Goal: Check status: Check status

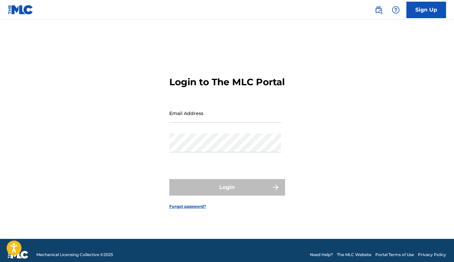
click at [203, 118] on input "Email Address" at bounding box center [225, 113] width 112 height 19
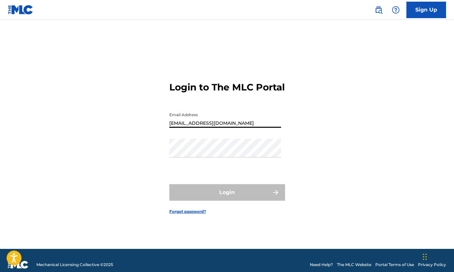
type input "[EMAIL_ADDRESS][DOMAIN_NAME]"
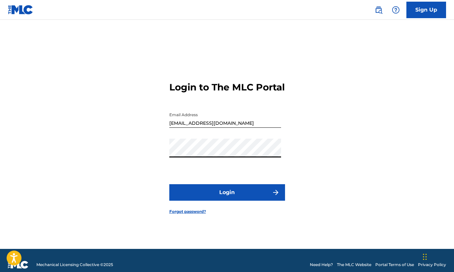
click at [221, 199] on button "Login" at bounding box center [227, 193] width 116 height 17
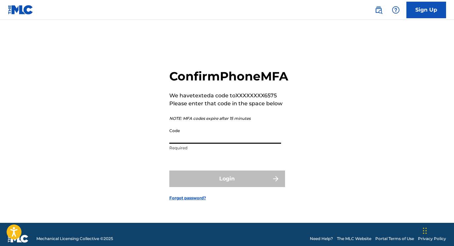
click at [187, 140] on input "Code" at bounding box center [225, 134] width 112 height 19
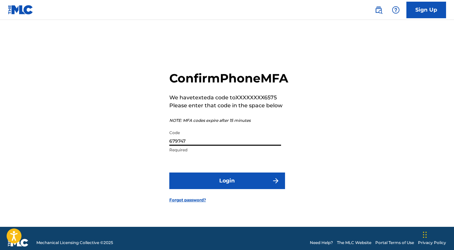
type input "679747"
click at [240, 189] on button "Login" at bounding box center [227, 180] width 116 height 17
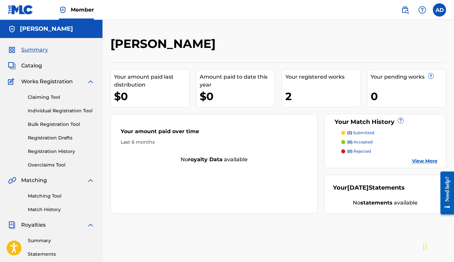
click at [44, 196] on link "Matching Tool" at bounding box center [61, 196] width 67 height 7
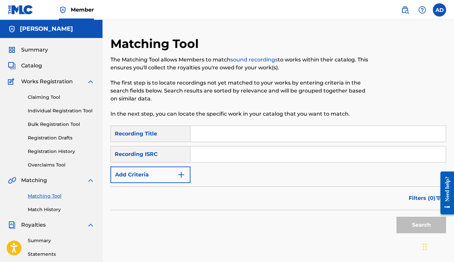
click at [214, 134] on input "Search Form" at bounding box center [317, 134] width 255 height 16
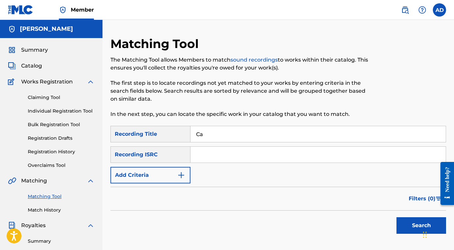
type input "C"
click at [59, 150] on link "Registration History" at bounding box center [61, 151] width 67 height 7
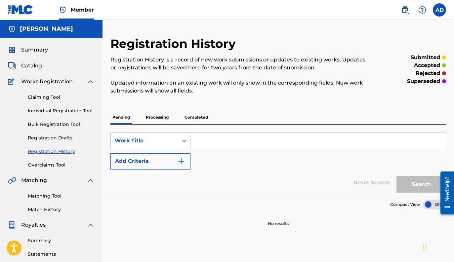
click at [159, 117] on p "Processing" at bounding box center [157, 117] width 27 height 14
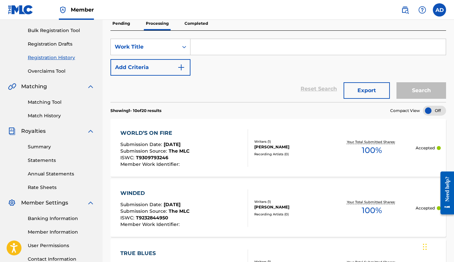
scroll to position [86, 0]
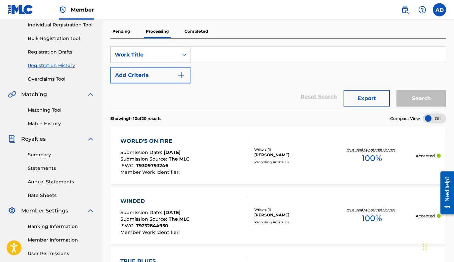
click at [225, 164] on div "WORLD’S ON FIRE Submission Date : [DATE] Submission Source : The MLC ISWC : T93…" at bounding box center [184, 156] width 128 height 38
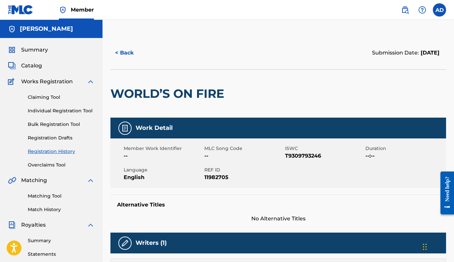
click at [123, 50] on button "< Back" at bounding box center [130, 53] width 40 height 17
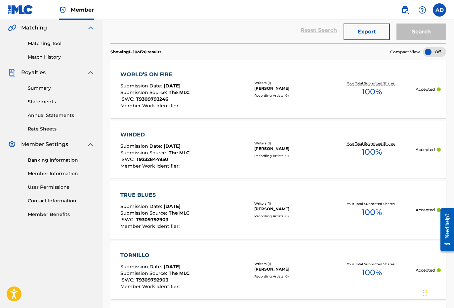
scroll to position [154, 0]
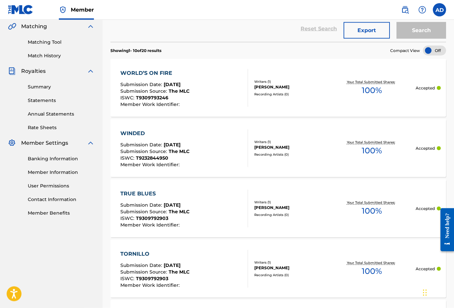
click at [210, 146] on div "WINDED Submission Date : [DATE] Submission Source : The MLC ISWC : T9232844950 …" at bounding box center [184, 148] width 128 height 38
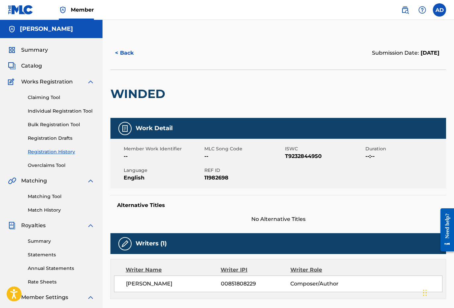
click at [126, 50] on button "< Back" at bounding box center [130, 53] width 40 height 17
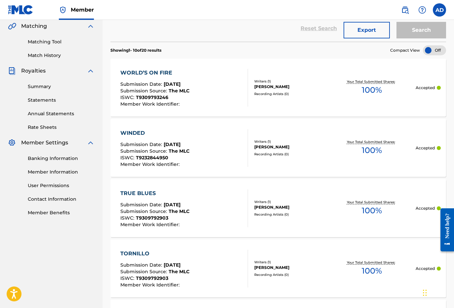
click at [212, 198] on div "TRUE BLUES Submission Date : [DATE] Submission Source : The MLC ISWC : T9309792…" at bounding box center [184, 208] width 128 height 38
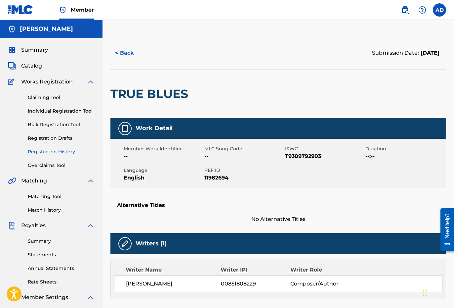
click at [132, 57] on button "< Back" at bounding box center [130, 53] width 40 height 17
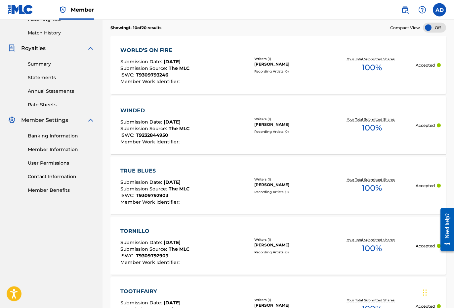
scroll to position [191, 0]
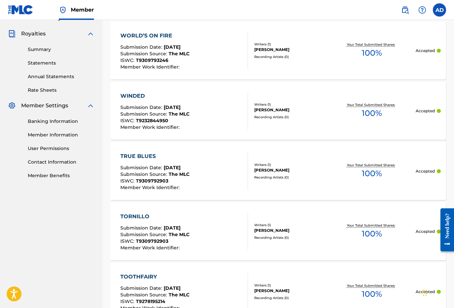
click at [207, 224] on div "TORNILLO Submission Date : [DATE] Submission Source : The MLC ISWC : T930979290…" at bounding box center [184, 231] width 128 height 38
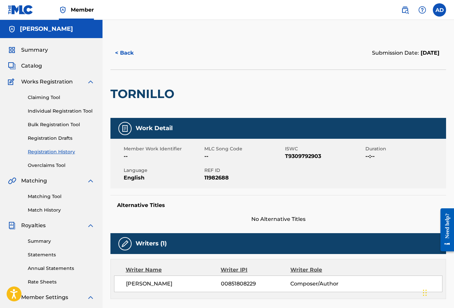
click at [121, 50] on button "< Back" at bounding box center [130, 53] width 40 height 17
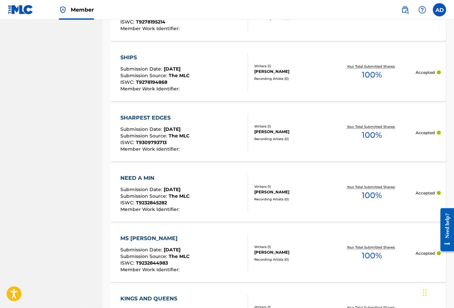
scroll to position [471, 0]
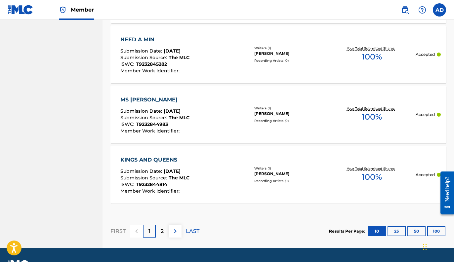
click at [177, 229] on img at bounding box center [175, 232] width 8 height 8
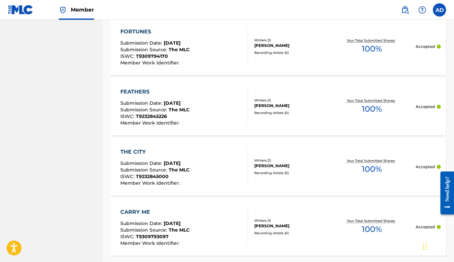
scroll to position [561, 0]
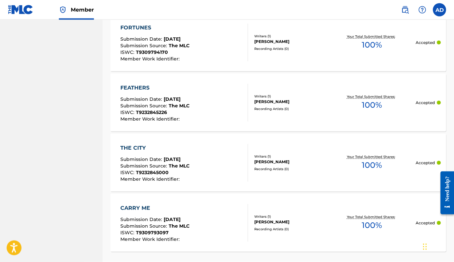
click at [207, 159] on div "THE CITY Submission Date : [DATE] Submission Source : The MLC ISWC : T923284500…" at bounding box center [184, 163] width 128 height 38
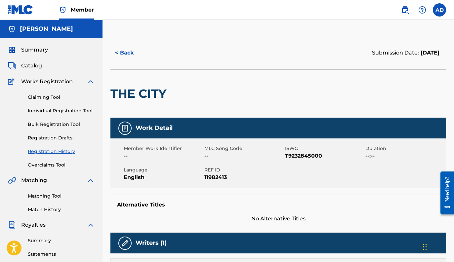
click at [128, 52] on button "< Back" at bounding box center [130, 53] width 40 height 17
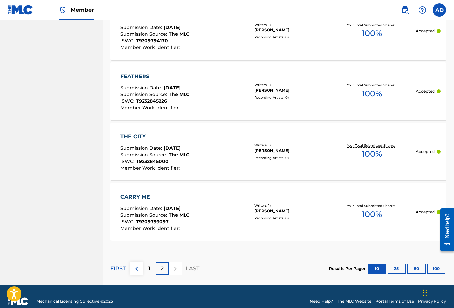
scroll to position [574, 0]
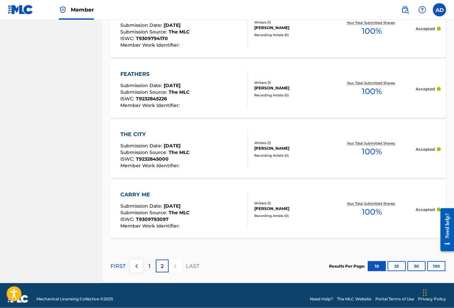
click at [137, 195] on div "CARRY ME" at bounding box center [154, 194] width 69 height 8
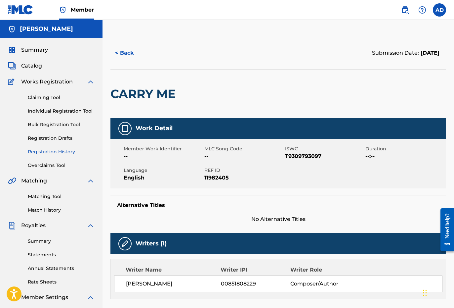
click at [125, 55] on button "< Back" at bounding box center [130, 53] width 40 height 17
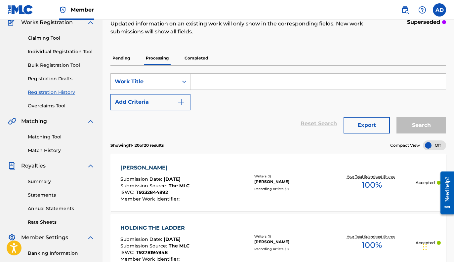
scroll to position [56, 0]
